Goal: Find contact information: Find contact information

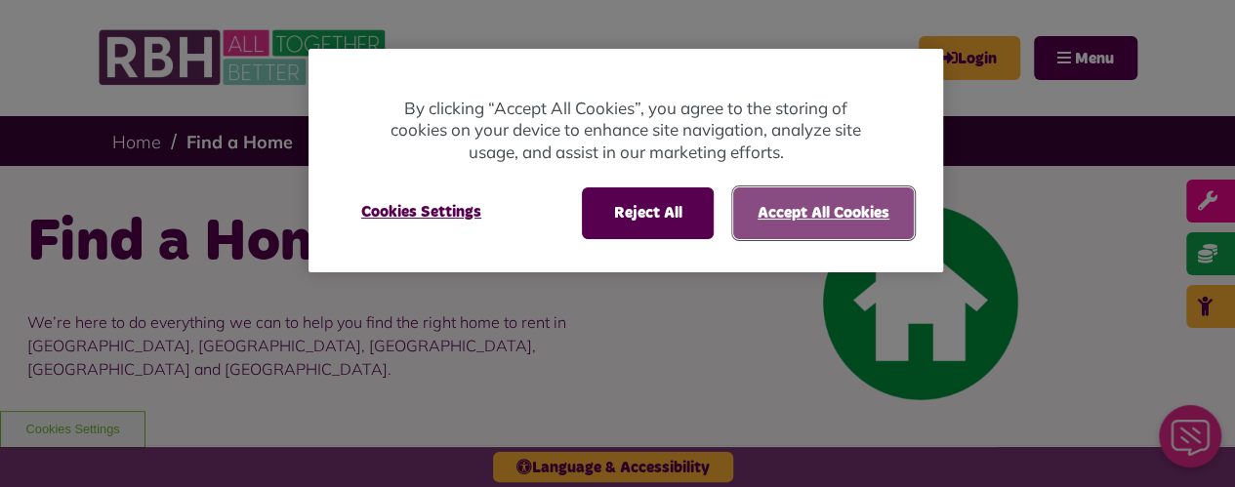
click at [815, 221] on button "Accept All Cookies" at bounding box center [823, 213] width 181 height 51
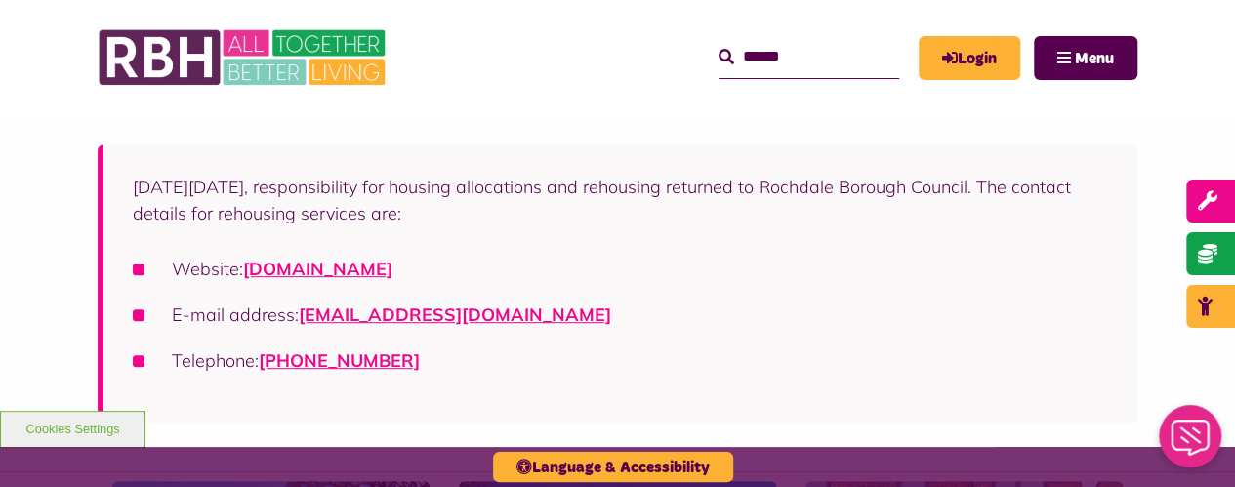
scroll to position [391, 0]
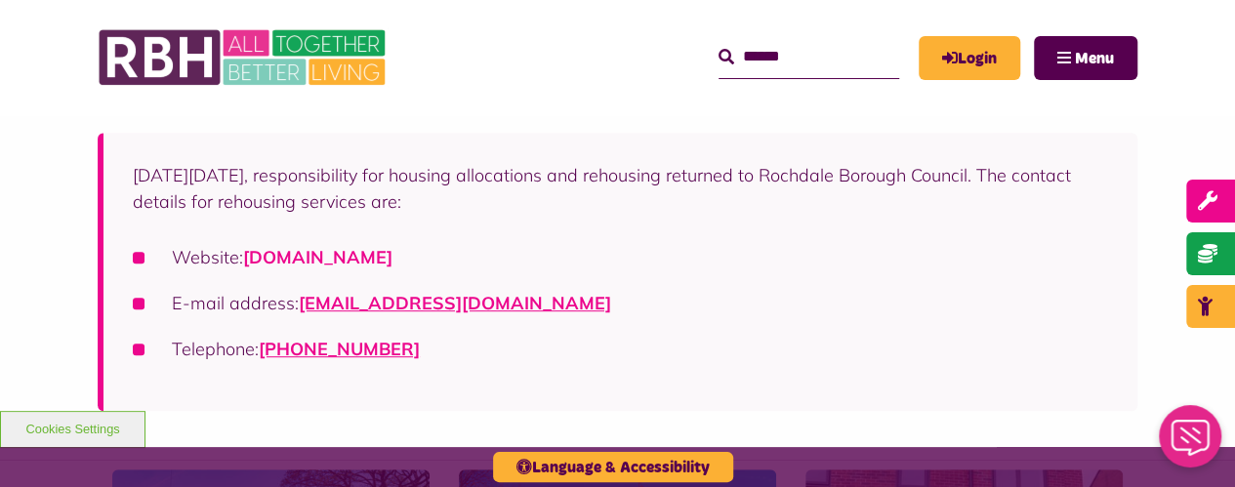
click at [393, 247] on link "[DOMAIN_NAME]" at bounding box center [317, 257] width 149 height 22
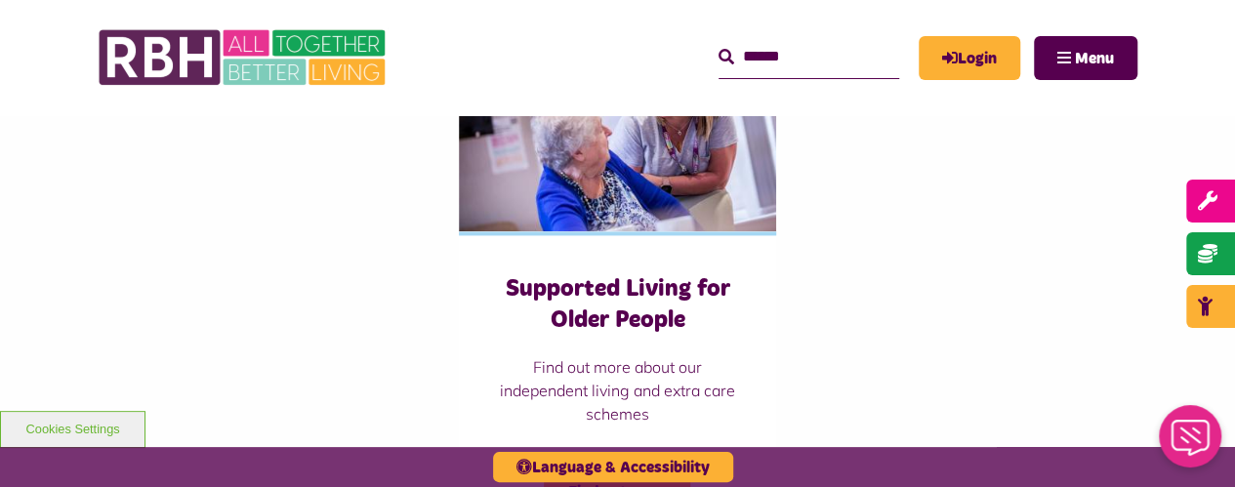
scroll to position [1465, 0]
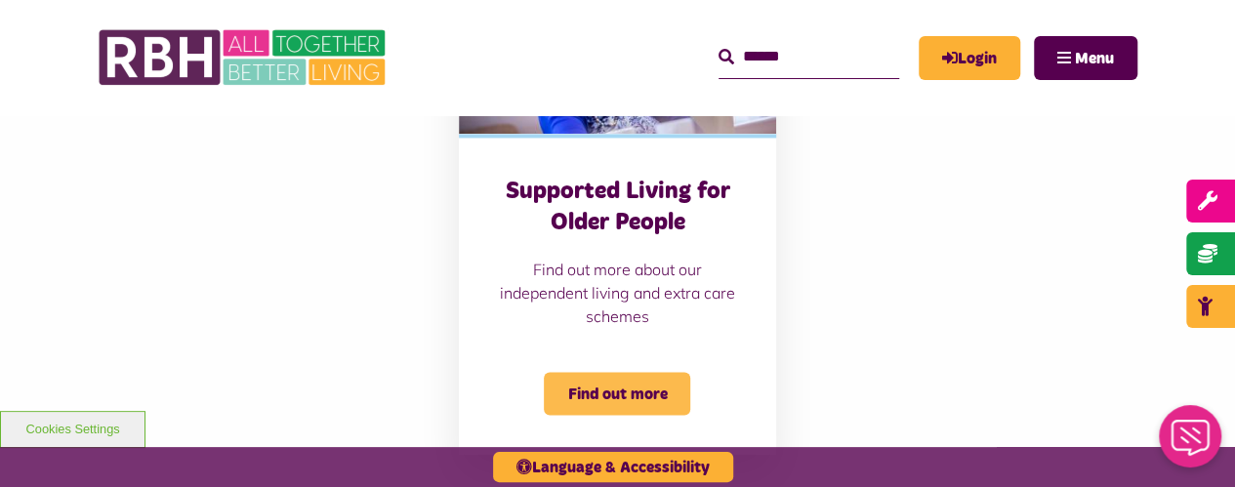
click at [671, 395] on span "Find out more" at bounding box center [617, 393] width 146 height 43
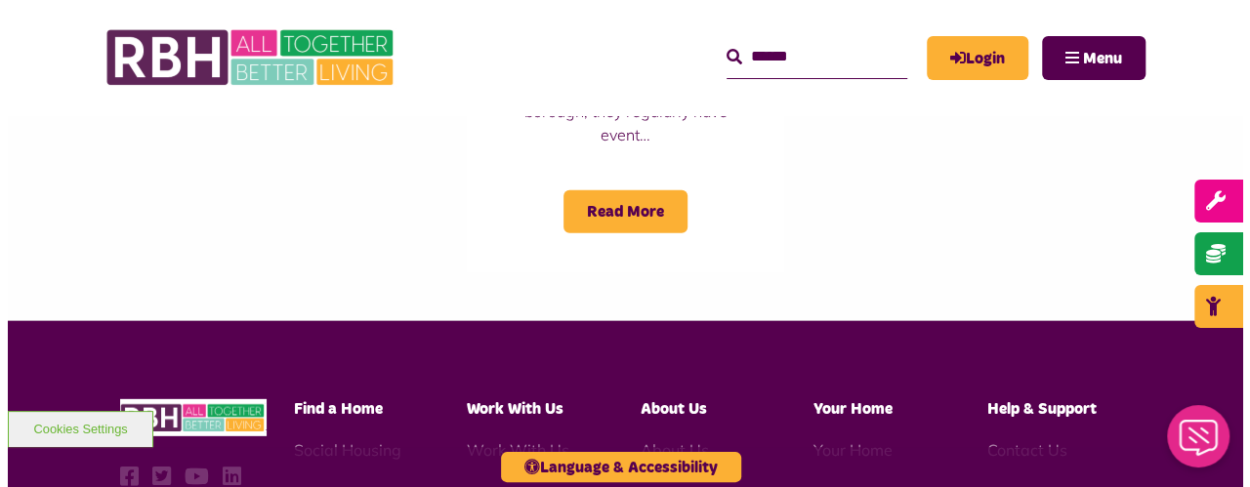
scroll to position [2539, 0]
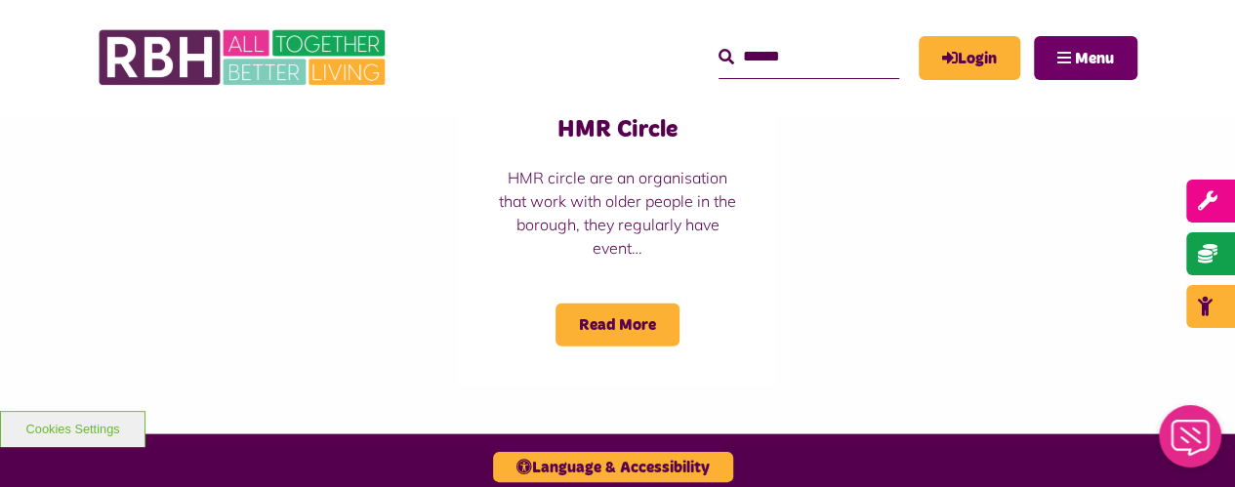
click at [1096, 53] on span "Menu" at bounding box center [1094, 59] width 39 height 16
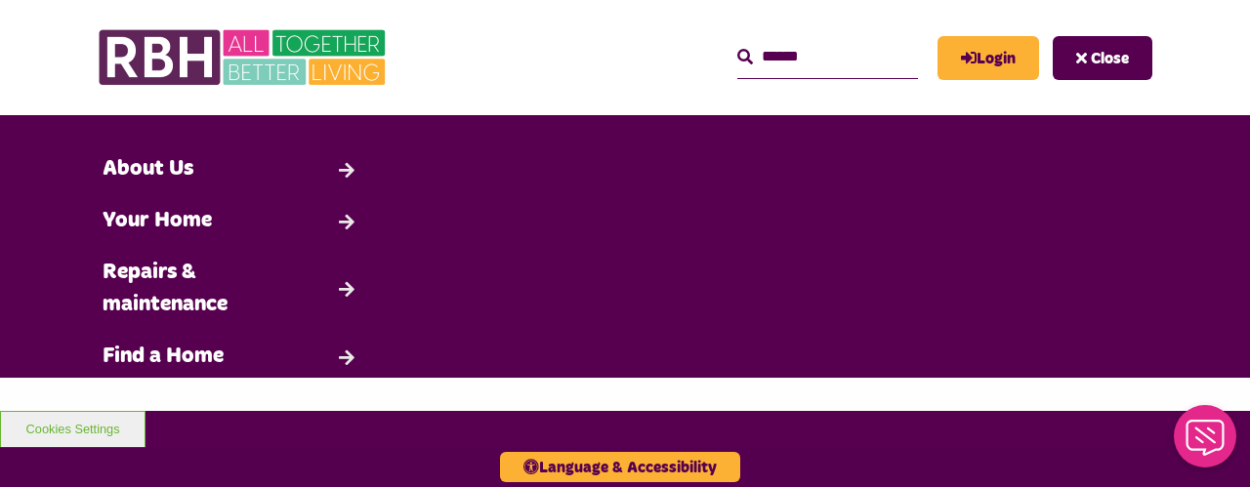
scroll to position [0, 0]
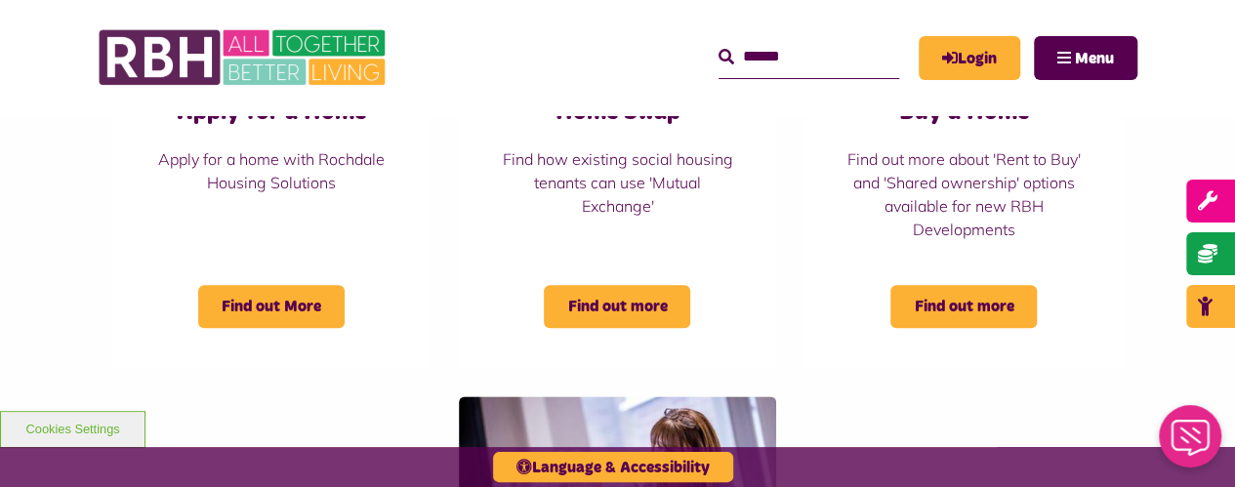
scroll to position [977, 0]
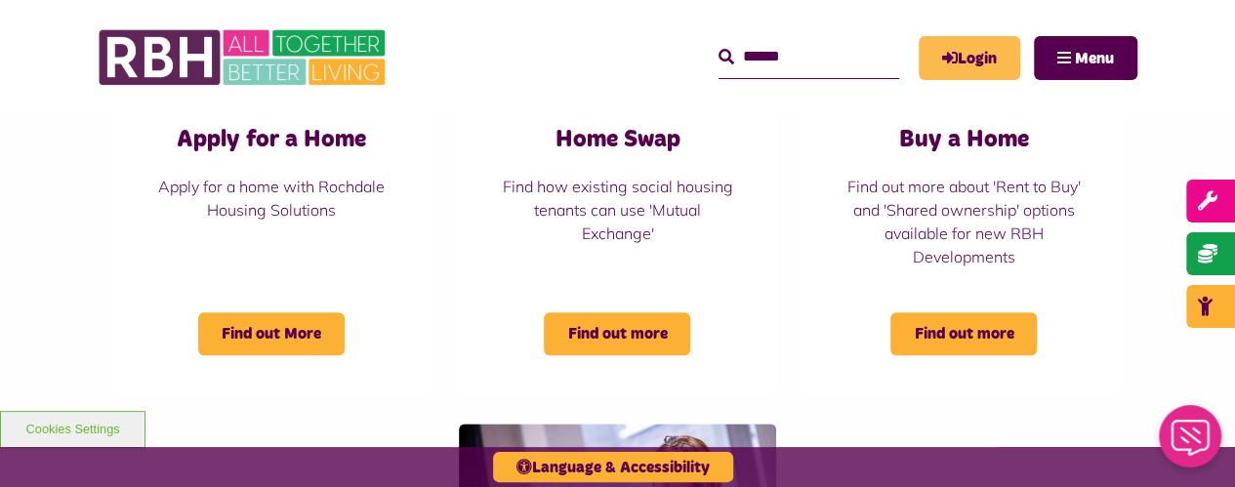
click at [944, 46] on link "Login" at bounding box center [970, 58] width 102 height 44
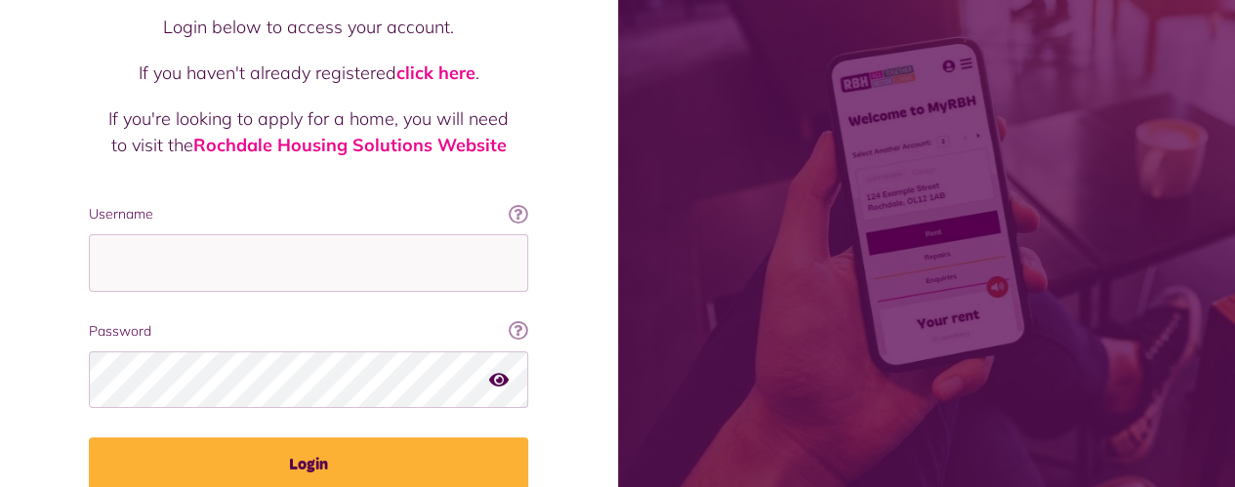
scroll to position [195, 0]
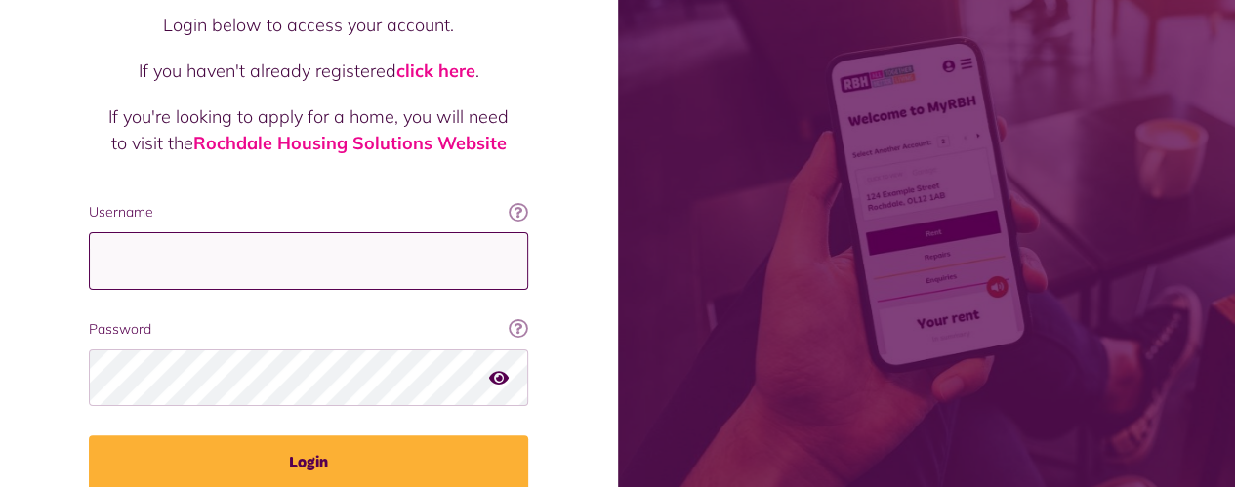
click at [291, 232] on input "Username" at bounding box center [308, 261] width 439 height 58
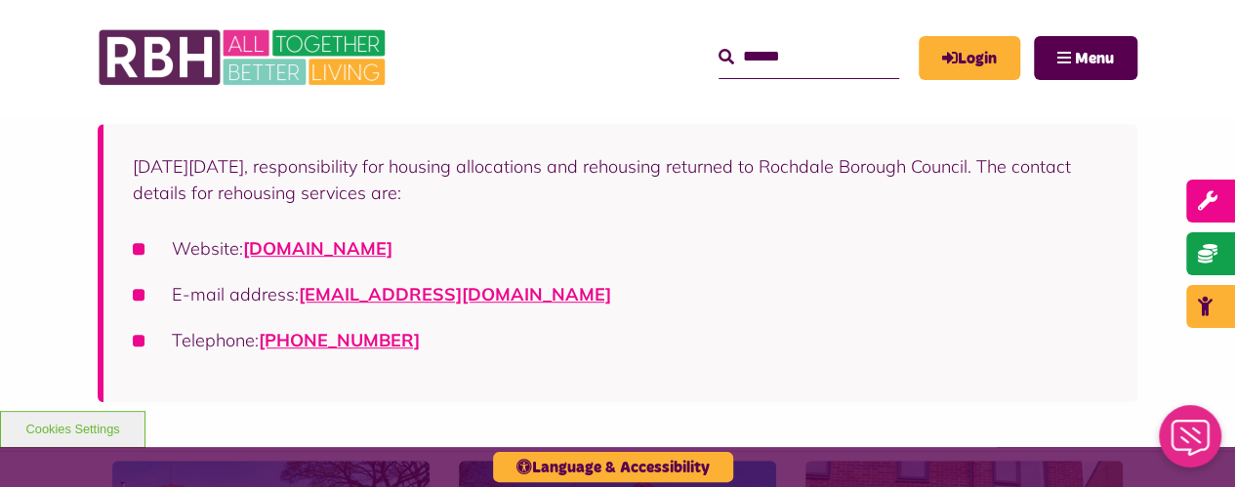
scroll to position [391, 0]
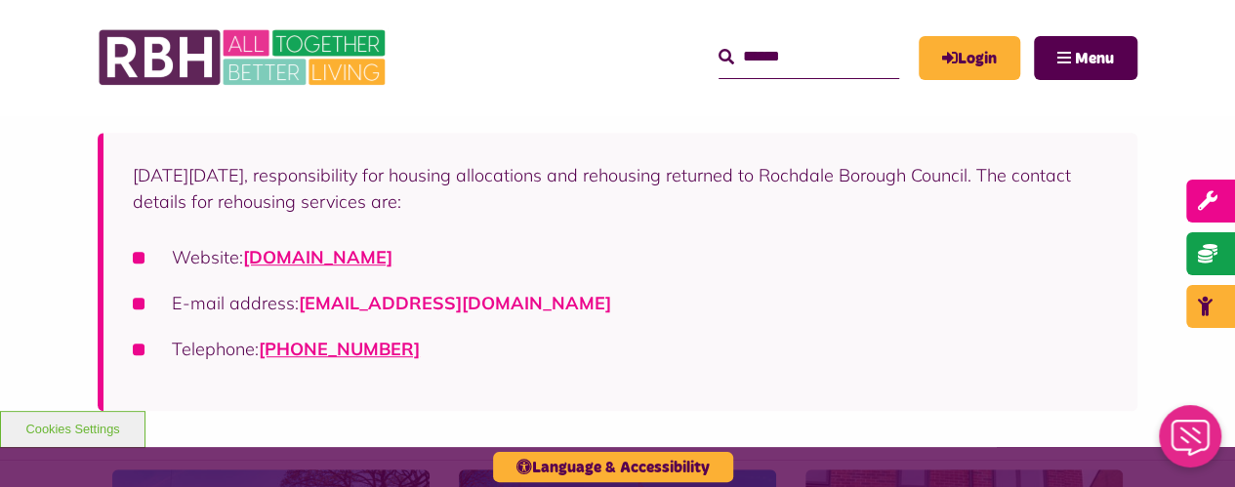
click at [389, 297] on link "[EMAIL_ADDRESS][DOMAIN_NAME]" at bounding box center [455, 303] width 313 height 22
drag, startPoint x: 881, startPoint y: 331, endPoint x: 868, endPoint y: 304, distance: 30.1
click at [881, 328] on ul "Website: [DOMAIN_NAME] E-mail address: [EMAIL_ADDRESS][DOMAIN_NAME] Telephone: …" at bounding box center [621, 303] width 976 height 118
click at [572, 304] on link "[EMAIL_ADDRESS][DOMAIN_NAME]" at bounding box center [455, 303] width 313 height 22
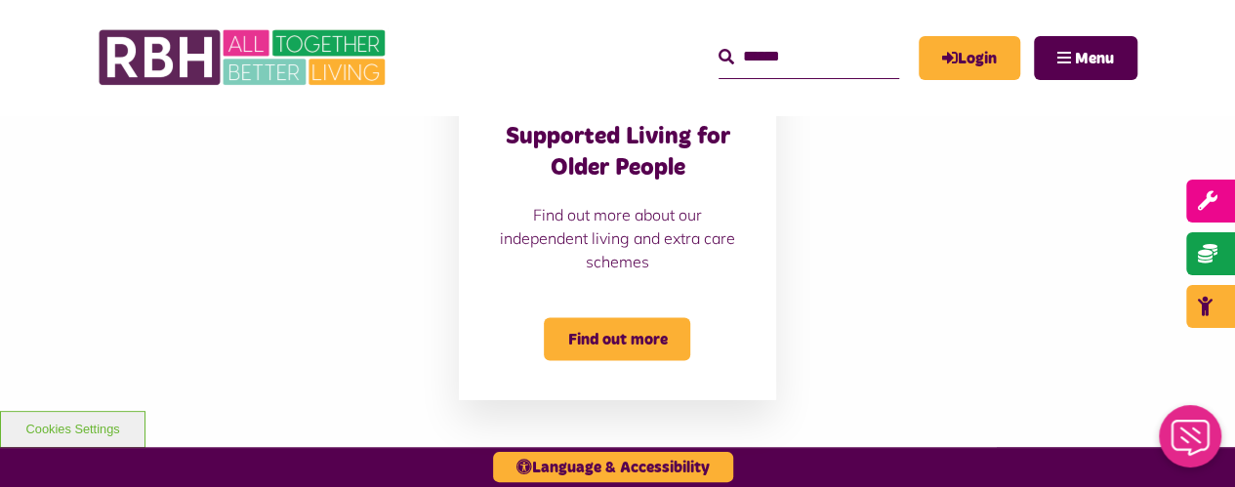
scroll to position [1402, 0]
